Goal: Information Seeking & Learning: Learn about a topic

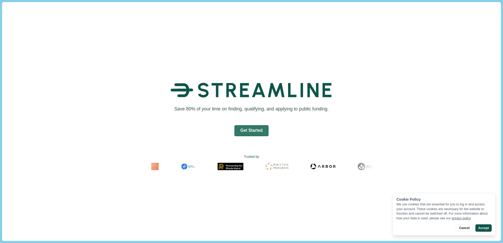
click at [478, 230] on button "Accept" at bounding box center [483, 227] width 16 height 7
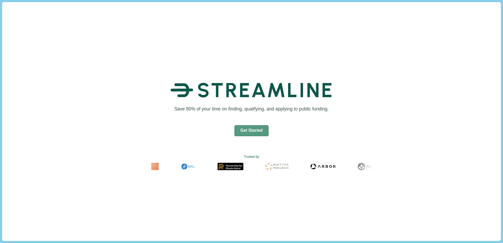
click at [250, 133] on button "Get Started" at bounding box center [251, 130] width 34 height 11
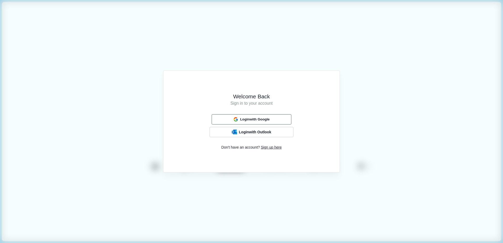
click at [258, 117] on span "Login with Google" at bounding box center [254, 119] width 29 height 4
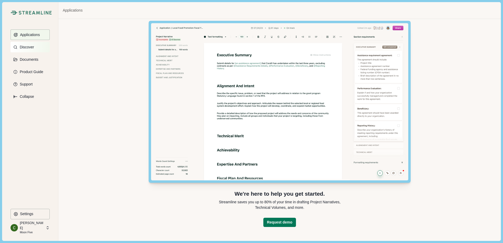
click at [32, 47] on p "Discover" at bounding box center [26, 47] width 16 height 4
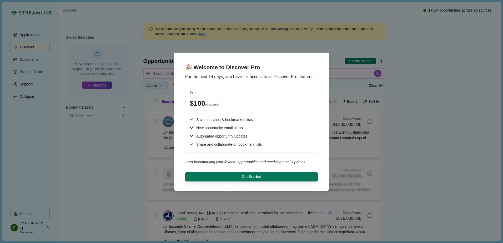
click at [411, 95] on div "🎉 Welcome to Discover Pro For the next 14 days, you have full access to all Dis…" at bounding box center [251, 121] width 503 height 243
drag, startPoint x: 411, startPoint y: 95, endPoint x: 411, endPoint y: 87, distance: 7.6
click at [414, 95] on div "🎉 Welcome to Discover Pro For the next 14 days, you have full access to all Dis…" at bounding box center [251, 121] width 503 height 243
drag, startPoint x: 197, startPoint y: 64, endPoint x: 300, endPoint y: 54, distance: 103.4
click at [300, 54] on section "🎉 Welcome to Discover Pro For the next 14 days, you have full access to all Dis…" at bounding box center [251, 122] width 155 height 138
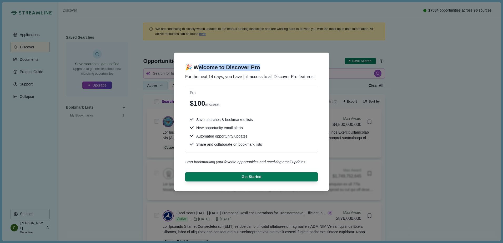
drag, startPoint x: 300, startPoint y: 54, endPoint x: 414, endPoint y: 34, distance: 115.4
click at [414, 34] on div "🎉 Welcome to Discover Pro For the next 14 days, you have full access to all Dis…" at bounding box center [251, 121] width 503 height 243
click at [418, 37] on div "🎉 Welcome to Discover Pro For the next 14 days, you have full access to all Dis…" at bounding box center [251, 121] width 503 height 243
drag, startPoint x: 424, startPoint y: 52, endPoint x: 304, endPoint y: 163, distance: 163.3
click at [423, 54] on div "🎉 Welcome to Discover Pro For the next 14 days, you have full access to all Dis…" at bounding box center [251, 121] width 503 height 243
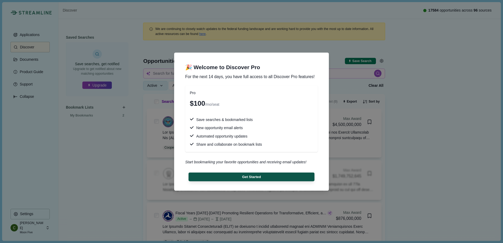
click at [274, 180] on button "Get Started" at bounding box center [252, 176] width 126 height 9
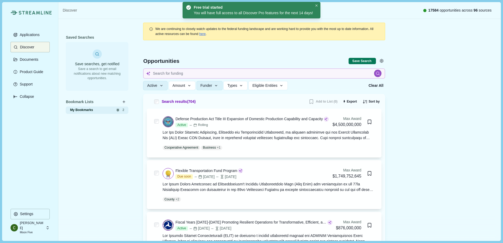
click at [91, 113] on div "My Bookmarks 2" at bounding box center [97, 110] width 63 height 8
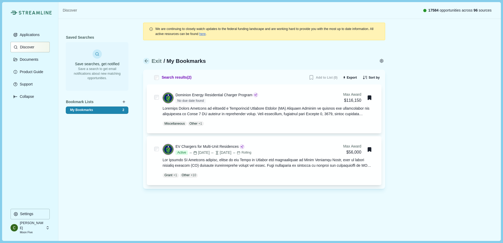
click at [26, 48] on p "Discover" at bounding box center [26, 47] width 16 height 4
click at [26, 47] on p "Discover" at bounding box center [26, 47] width 16 height 4
click at [145, 60] on icon at bounding box center [147, 61] width 6 height 6
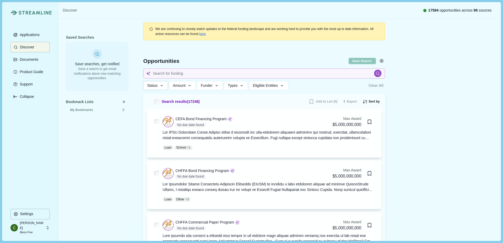
click at [161, 87] on icon "button" at bounding box center [161, 85] width 5 height 5
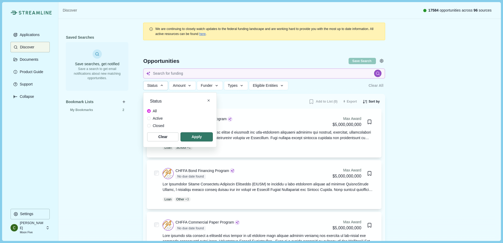
click at [153, 118] on span "Active" at bounding box center [157, 119] width 10 height 6
click at [197, 137] on span "button" at bounding box center [196, 137] width 31 height 9
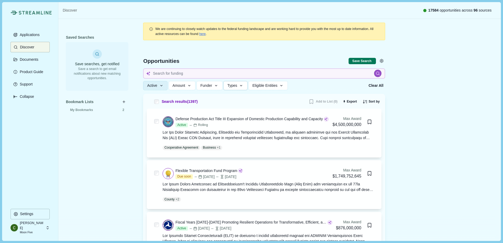
click at [241, 83] on button "Types" at bounding box center [235, 85] width 24 height 9
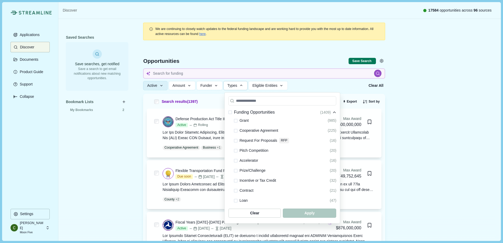
click at [241, 87] on icon "button" at bounding box center [241, 85] width 5 height 5
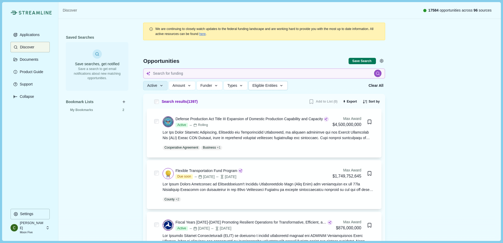
click at [263, 87] on span "Eligible Entities" at bounding box center [264, 85] width 25 height 4
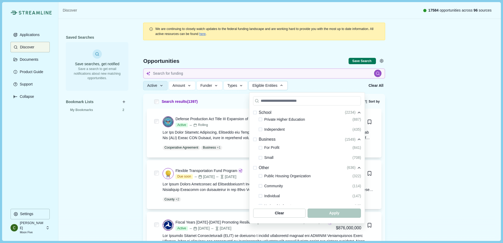
scroll to position [131, 0]
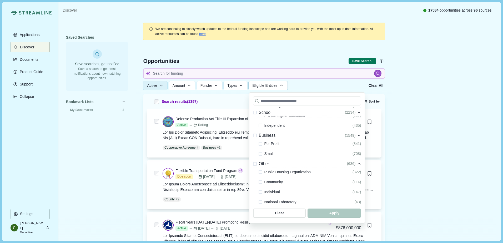
click at [260, 144] on span at bounding box center [260, 144] width 4 height 4
click at [260, 153] on span at bounding box center [260, 154] width 4 height 4
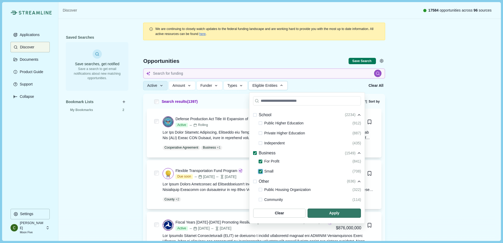
scroll to position [117, 0]
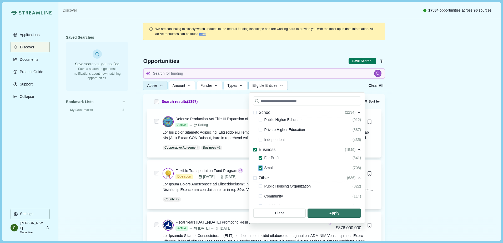
click at [337, 213] on span "button" at bounding box center [333, 212] width 53 height 9
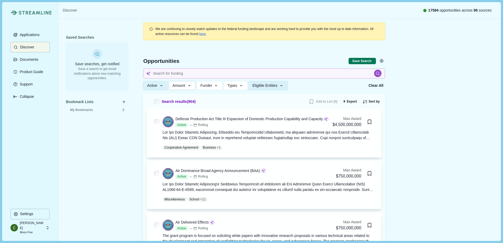
click at [183, 85] on span "Amount" at bounding box center [178, 85] width 13 height 4
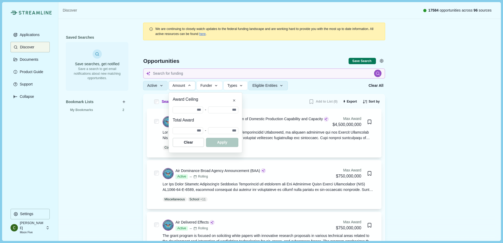
click at [183, 85] on span "Amount" at bounding box center [178, 85] width 13 height 4
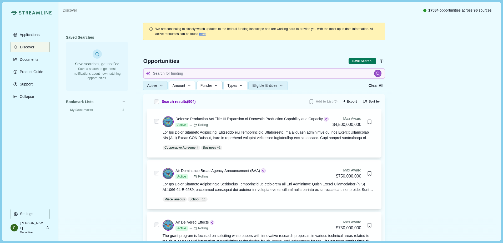
click at [209, 87] on span "Funder" at bounding box center [206, 85] width 12 height 4
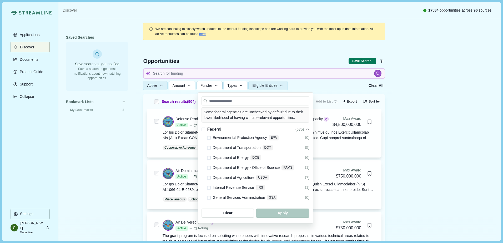
click at [210, 156] on span at bounding box center [209, 158] width 4 height 4
click at [208, 146] on span at bounding box center [209, 148] width 4 height 4
click at [208, 146] on icon at bounding box center [208, 147] width 3 height 2
click at [210, 157] on polyline at bounding box center [209, 158] width 2 height 2
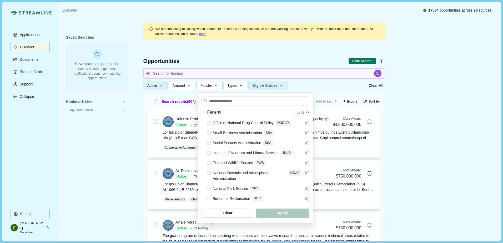
scroll to position [368, 0]
click at [220, 87] on button "Funder" at bounding box center [209, 85] width 26 height 9
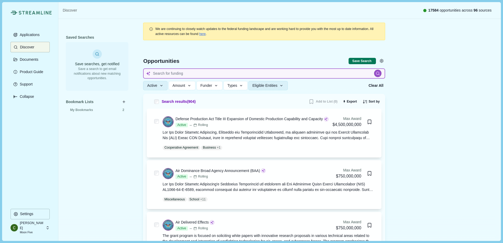
click at [224, 75] on input at bounding box center [264, 73] width 242 height 10
type input "Charger"
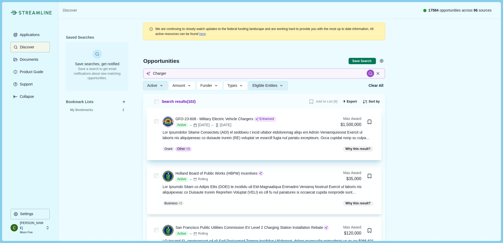
click at [307, 138] on div at bounding box center [268, 135] width 212 height 11
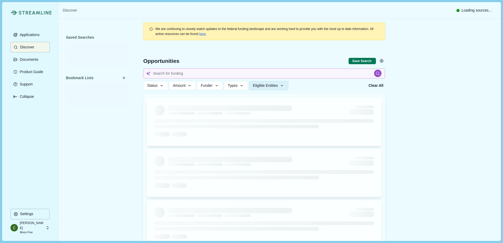
type input "Charger"
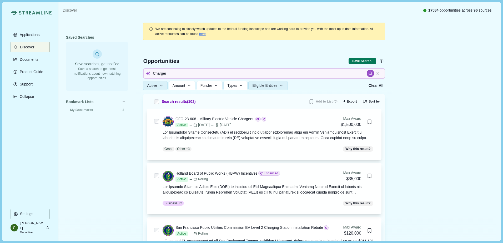
scroll to position [105, 0]
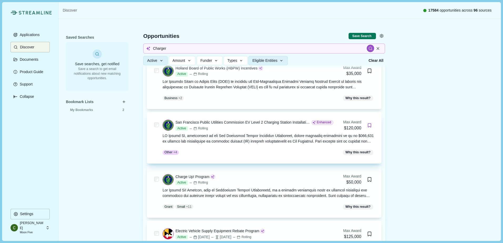
click at [369, 126] on icon "Bookmark this grant." at bounding box center [369, 125] width 5 height 5
click at [368, 126] on icon "Bookmark this grant." at bounding box center [369, 125] width 5 height 5
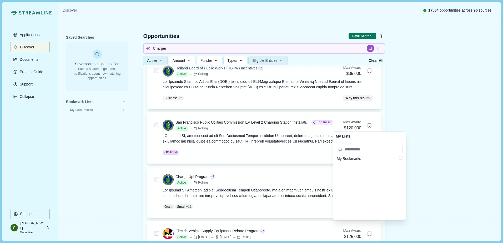
click at [358, 161] on div "My Bookmarks" at bounding box center [369, 180] width 73 height 78
click at [399, 158] on span at bounding box center [401, 158] width 4 height 4
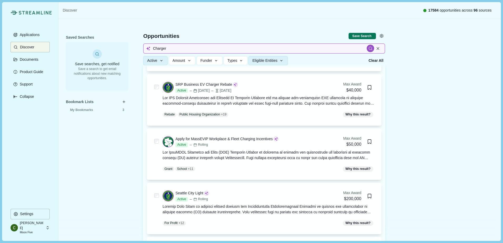
scroll to position [657, 0]
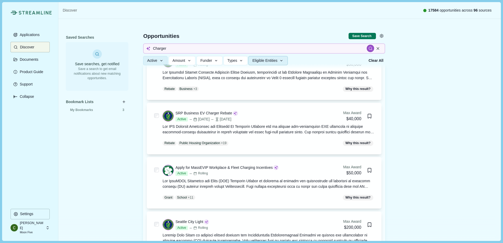
click at [284, 60] on icon "button" at bounding box center [281, 60] width 5 height 5
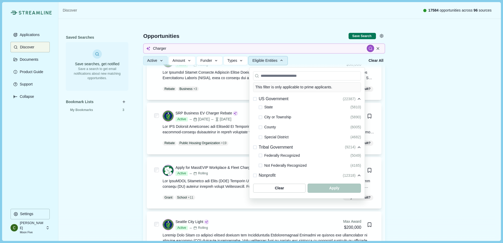
click at [284, 60] on icon "button" at bounding box center [281, 60] width 5 height 5
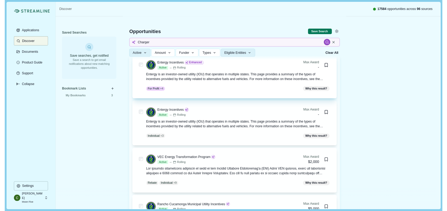
scroll to position [1893, 0]
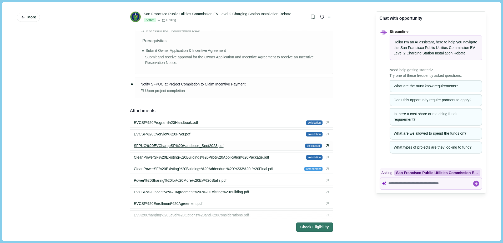
scroll to position [657, 0]
click at [176, 120] on span "EVCSF%20Program%20Handbook.pdf" at bounding box center [166, 122] width 64 height 6
click at [84, 120] on div "More" at bounding box center [52, 121] width 70 height 231
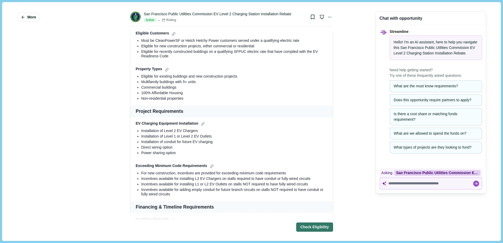
scroll to position [0, 0]
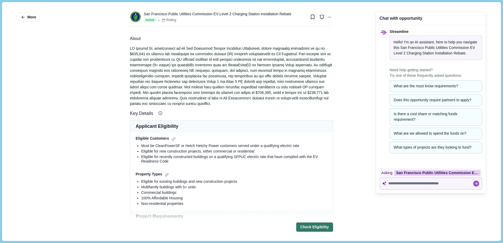
click at [152, 13] on div "San Francisco Public Utilities Commission EV Level 2 Charging Station Installat…" at bounding box center [217, 14] width 147 height 6
drag, startPoint x: 152, startPoint y: 13, endPoint x: 244, endPoint y: 28, distance: 93.2
click at [277, 42] on div "About" at bounding box center [231, 70] width 203 height 71
click at [228, 16] on div "San Francisco Public Utilities Commission EV Level 2 Charging Station Installat…" at bounding box center [217, 14] width 147 height 6
click at [328, 19] on icon at bounding box center [329, 17] width 5 height 5
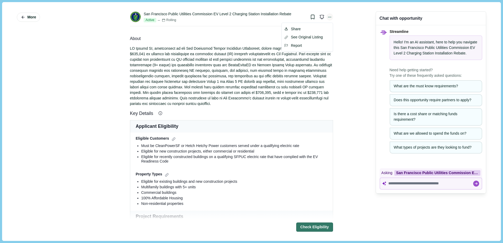
click at [328, 19] on icon at bounding box center [329, 17] width 5 height 5
click at [220, 77] on div at bounding box center [231, 76] width 203 height 61
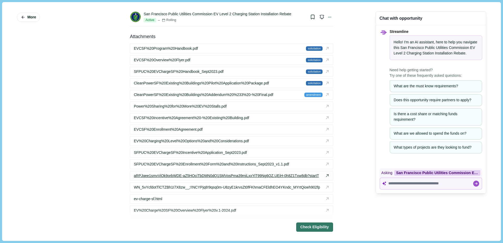
scroll to position [736, 0]
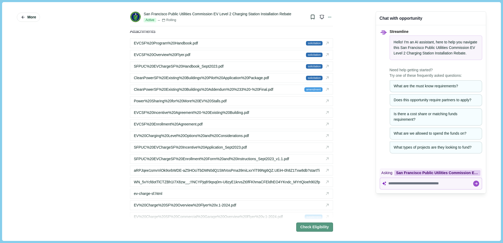
click at [306, 225] on button "Check Eligibility" at bounding box center [314, 226] width 37 height 9
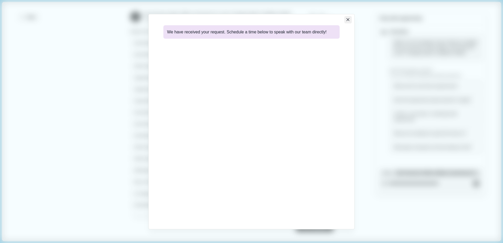
click at [348, 21] on icon "Close" at bounding box center [347, 19] width 3 height 3
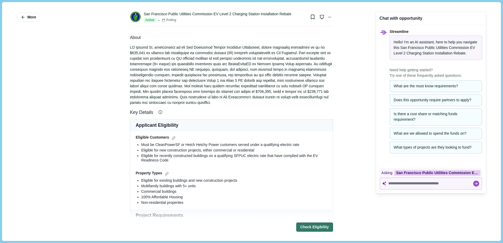
scroll to position [0, 0]
click at [133, 17] on img at bounding box center [135, 17] width 11 height 11
click at [144, 14] on div "San Francisco Public Utilities Commission EV Level 2 Charging Station Installat…" at bounding box center [217, 14] width 147 height 6
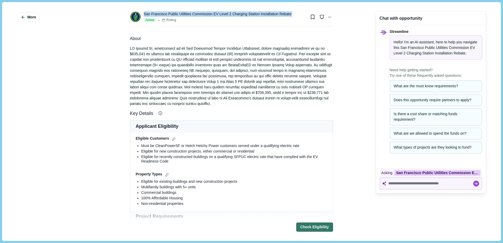
click at [144, 14] on div "San Francisco Public Utilities Commission EV Level 2 Charging Station Installat…" at bounding box center [217, 14] width 147 height 6
drag, startPoint x: 144, startPoint y: 14, endPoint x: 288, endPoint y: 35, distance: 145.1
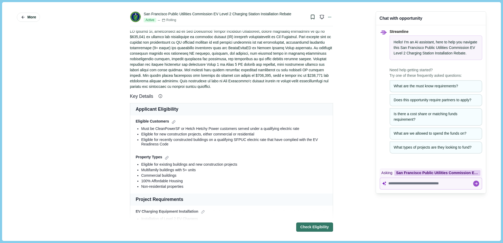
scroll to position [26, 0]
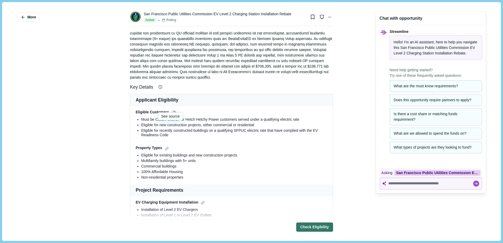
click at [171, 110] on div at bounding box center [174, 113] width 6 height 6
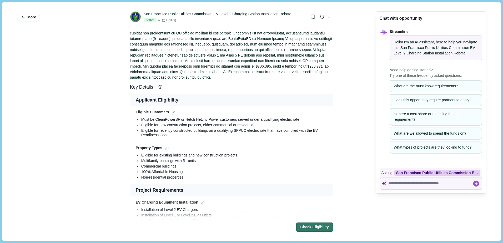
drag, startPoint x: 170, startPoint y: 107, endPoint x: 151, endPoint y: 122, distance: 23.9
click at [151, 123] on div "Eligible for new construction projects, either commercial or residential" at bounding box center [234, 125] width 186 height 5
click at [171, 110] on div at bounding box center [174, 113] width 6 height 6
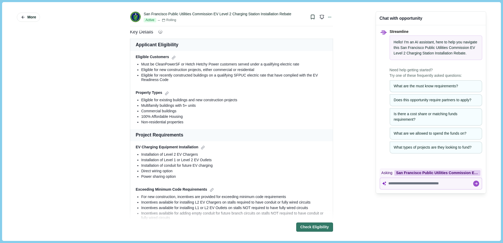
scroll to position [131, 0]
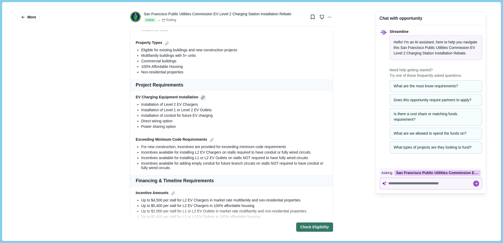
click at [201, 95] on div at bounding box center [203, 98] width 6 height 6
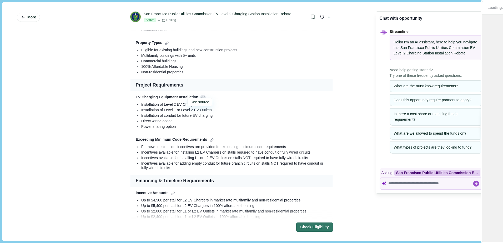
type input "*"
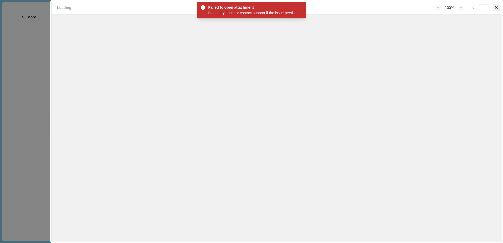
click at [497, 7] on icon "Close" at bounding box center [496, 7] width 3 height 3
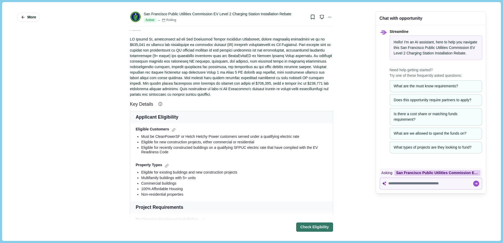
scroll to position [0, 0]
